Goal: Information Seeking & Learning: Learn about a topic

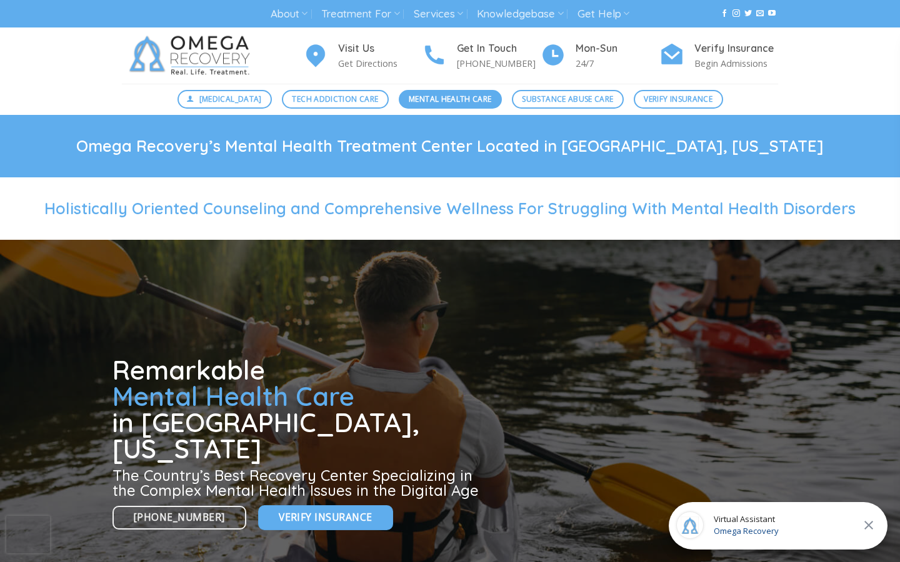
click at [437, 98] on span "Mental Health Care" at bounding box center [450, 99] width 82 height 12
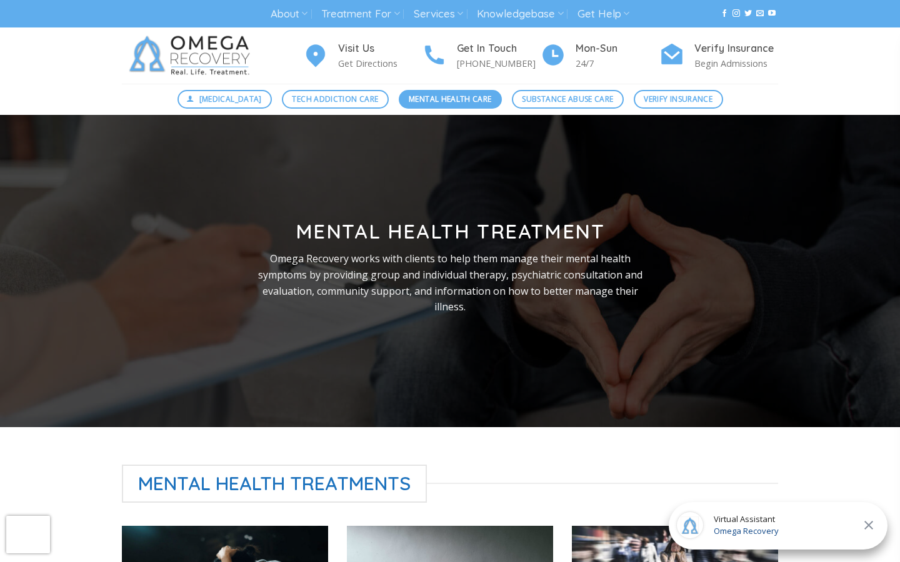
click at [476, 94] on span "Mental Health Care" at bounding box center [450, 99] width 82 height 12
click at [452, 101] on span "Mental Health Care" at bounding box center [450, 99] width 82 height 12
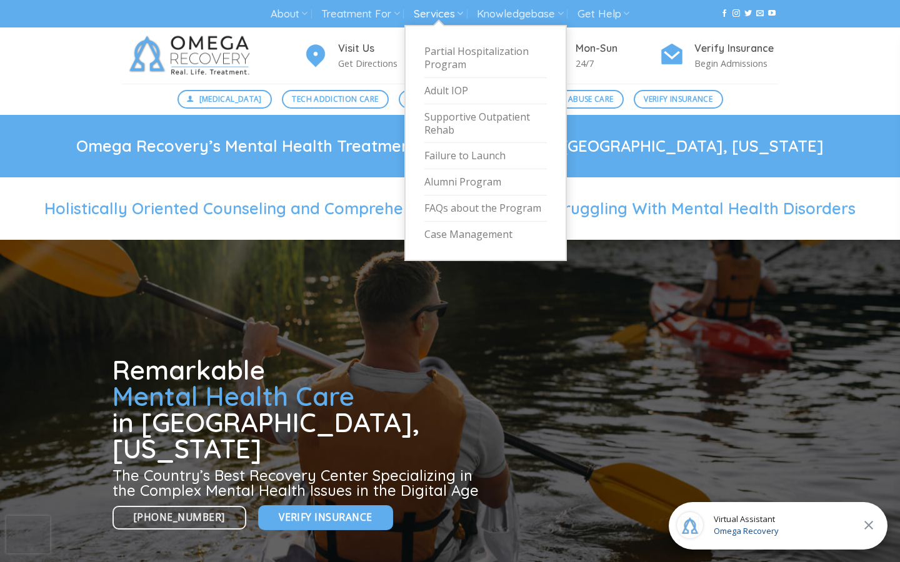
click at [450, 21] on link "Services" at bounding box center [438, 13] width 49 height 23
click at [442, 64] on link "Partial Hospitalization Program" at bounding box center [485, 58] width 122 height 39
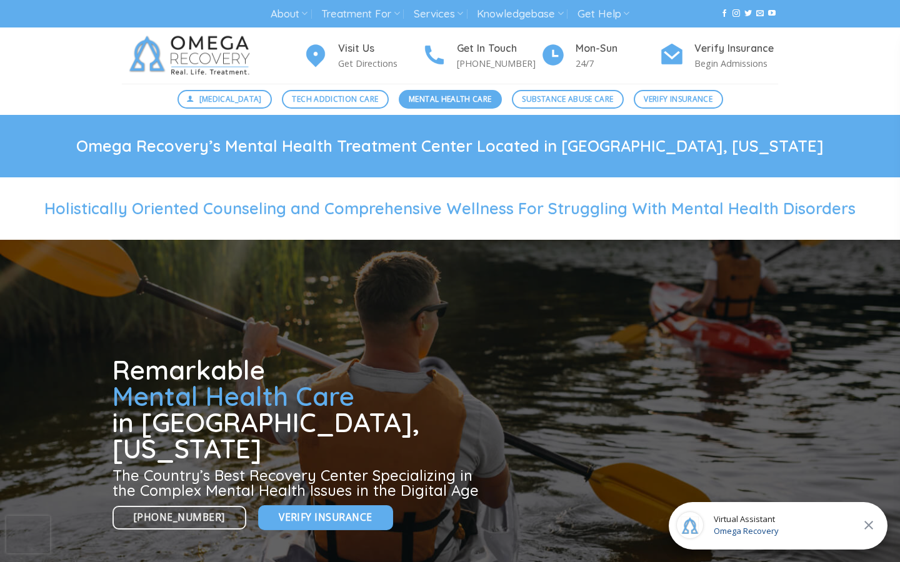
click at [438, 97] on span "Mental Health Care" at bounding box center [450, 99] width 82 height 12
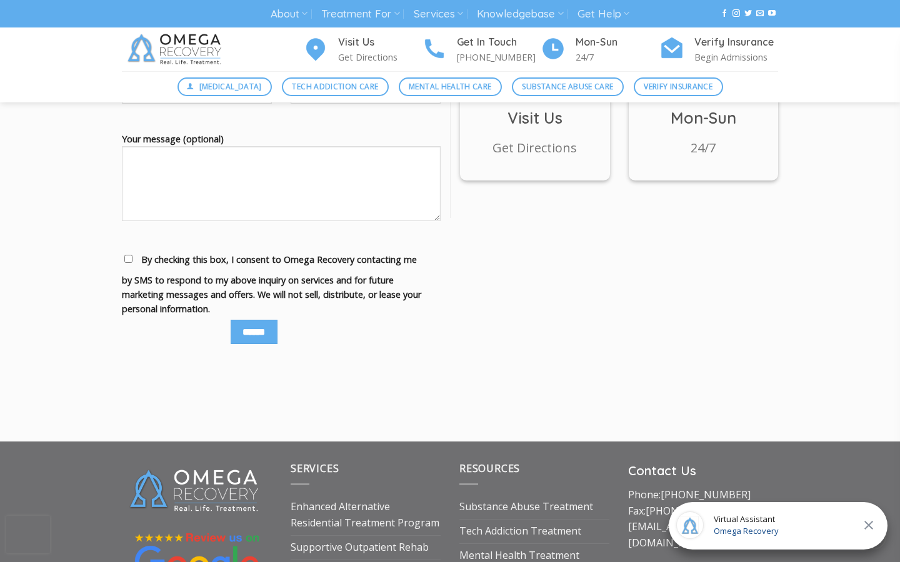
scroll to position [1654, 0]
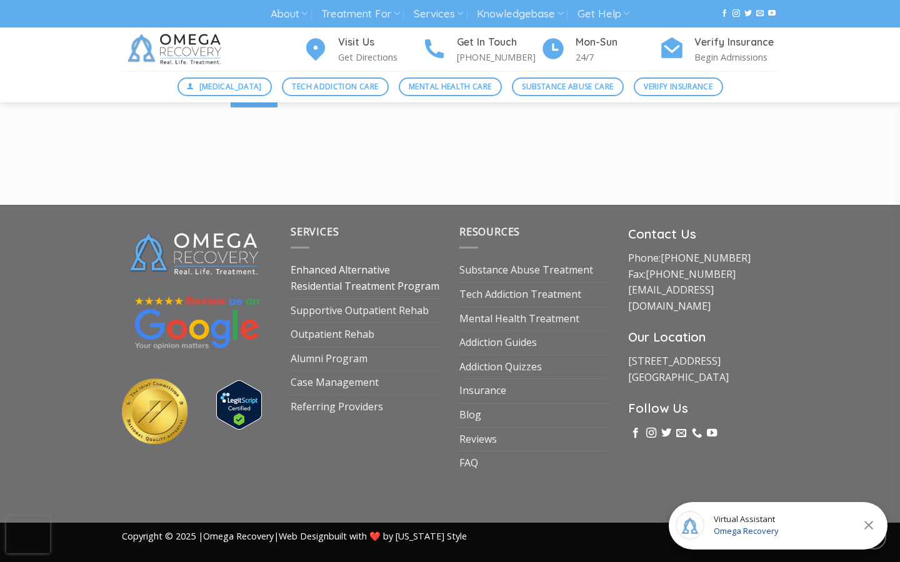
click at [329, 289] on link "Enhanced Alternative Residential Treatment Program" at bounding box center [365, 278] width 150 height 39
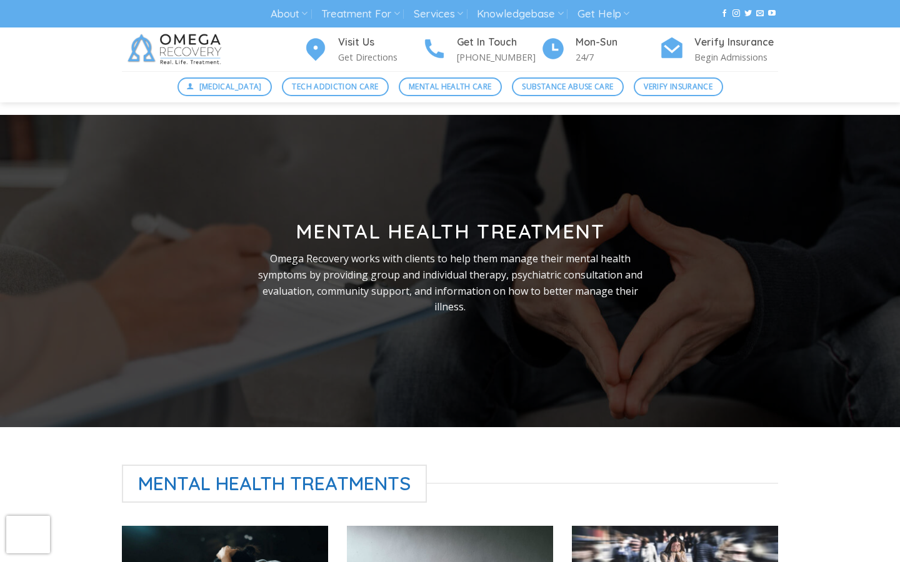
scroll to position [1654, 0]
